Goal: Transaction & Acquisition: Purchase product/service

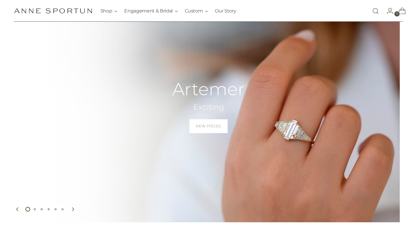
scroll to position [69, 0]
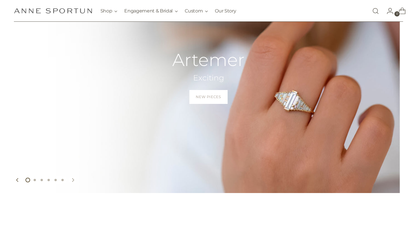
click at [73, 180] on icon "Move to next carousel slide" at bounding box center [73, 180] width 4 height 4
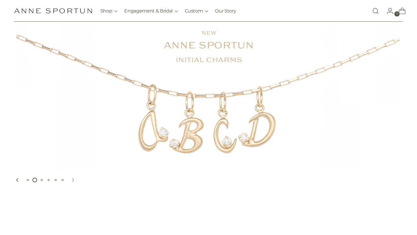
click at [73, 180] on icon "Move to next carousel slide" at bounding box center [73, 180] width 4 height 4
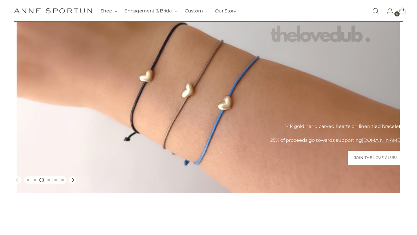
click at [18, 181] on icon "Move to previous carousel slide" at bounding box center [17, 179] width 2 height 3
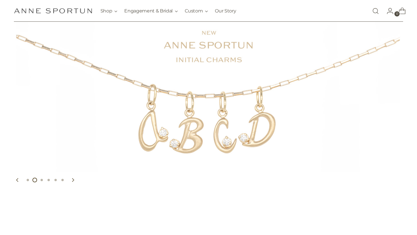
click at [154, 141] on link "https://www.annesportun.com/products/initial-letter-charm-w-diamond" at bounding box center [208, 85] width 417 height 215
click at [73, 180] on icon "Move to next carousel slide" at bounding box center [73, 180] width 4 height 4
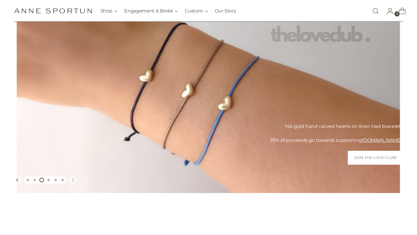
click at [73, 180] on icon "Move to next carousel slide" at bounding box center [73, 180] width 4 height 4
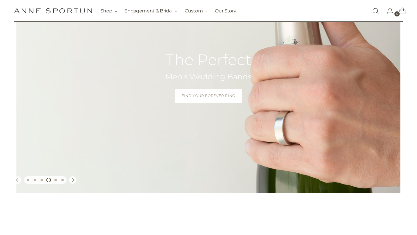
click at [73, 180] on icon "Move to next carousel slide" at bounding box center [73, 180] width 4 height 4
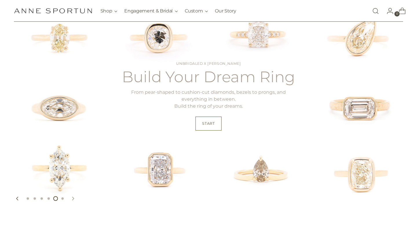
scroll to position [51, 0]
click at [213, 128] on link "Start" at bounding box center [208, 123] width 26 height 14
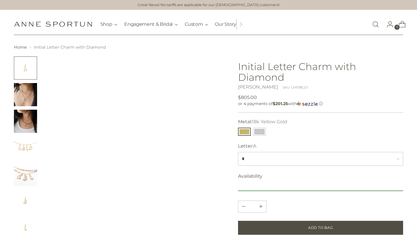
scroll to position [5, 0]
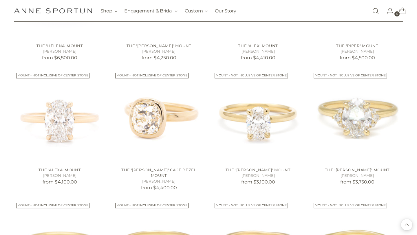
scroll to position [217, 0]
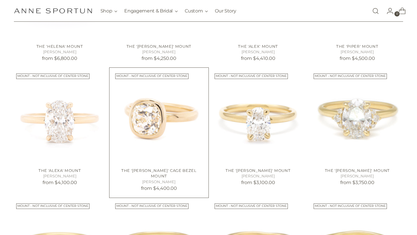
click at [0, 0] on img "The 'Anne' Cage Bezel Mount" at bounding box center [0, 0] width 0 height 0
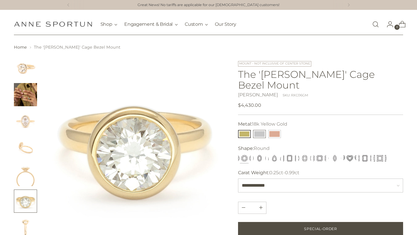
click at [260, 130] on button "14k White Gold" at bounding box center [259, 134] width 13 height 8
click at [244, 130] on button "18k Yellow Gold" at bounding box center [244, 134] width 13 height 8
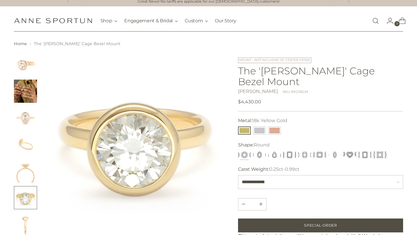
scroll to position [6, 0]
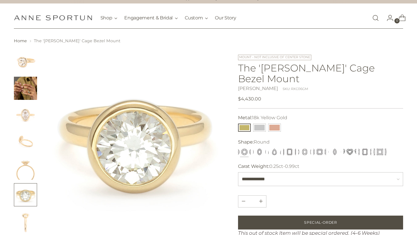
click at [244, 148] on button "Round" at bounding box center [244, 152] width 13 height 8
click at [259, 148] on button "Oval" at bounding box center [259, 152] width 13 height 8
click at [319, 148] on button "Asscher" at bounding box center [319, 152] width 13 height 8
click at [365, 148] on button "Radiant" at bounding box center [364, 152] width 13 height 8
click at [386, 147] on div "***** **** **** ******* ******* ******* ******** ***** ******* ********" at bounding box center [312, 152] width 150 height 10
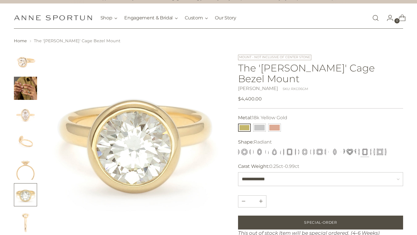
click at [365, 148] on button "Radiant" at bounding box center [364, 152] width 13 height 8
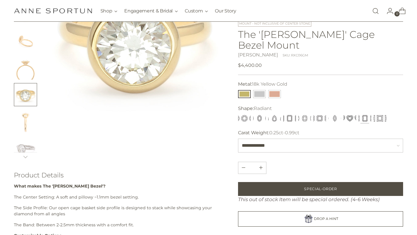
scroll to position [46, 0]
